Goal: Check status: Check status

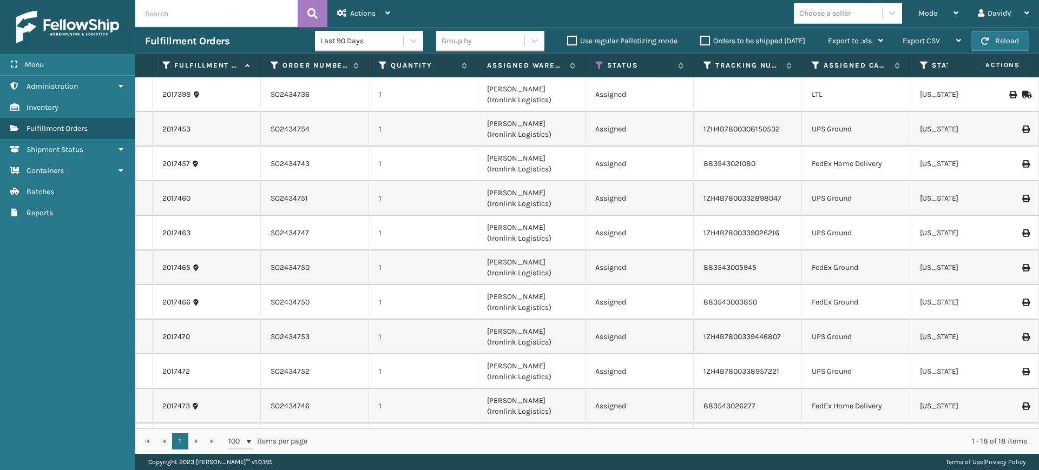
click at [706, 41] on label "Orders to be shipped [DATE]" at bounding box center [752, 40] width 105 height 9
click at [701, 41] on input "Orders to be shipped [DATE]" at bounding box center [700, 38] width 1 height 7
click at [704, 39] on label "Orders to be shipped [DATE]" at bounding box center [752, 40] width 105 height 9
click at [701, 39] on input "Orders to be shipped [DATE]" at bounding box center [700, 38] width 1 height 7
click at [704, 39] on label "Orders to be shipped [DATE]" at bounding box center [752, 40] width 105 height 9
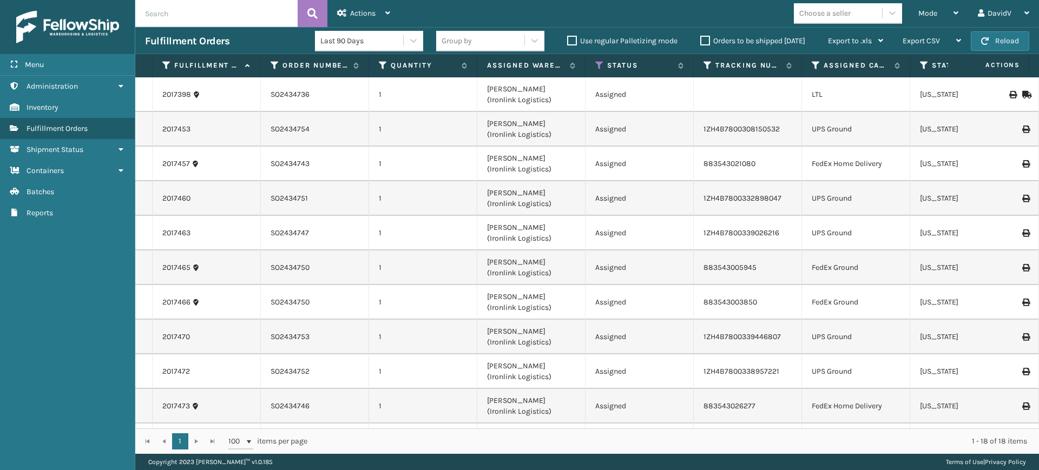
click at [701, 39] on input "Orders to be shipped [DATE]" at bounding box center [700, 38] width 1 height 7
